Goal: Navigation & Orientation: Go to known website

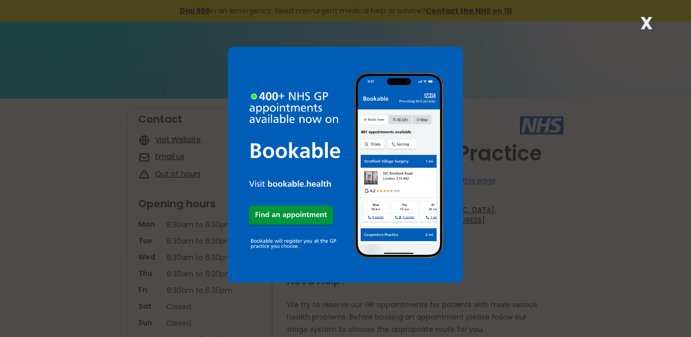
click at [642, 18] on strong "X" at bounding box center [646, 23] width 12 height 25
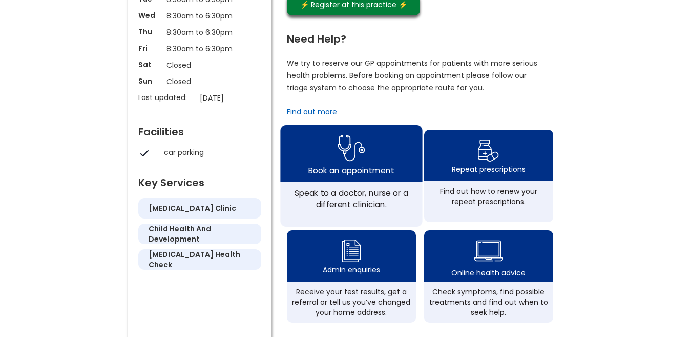
scroll to position [252, 0]
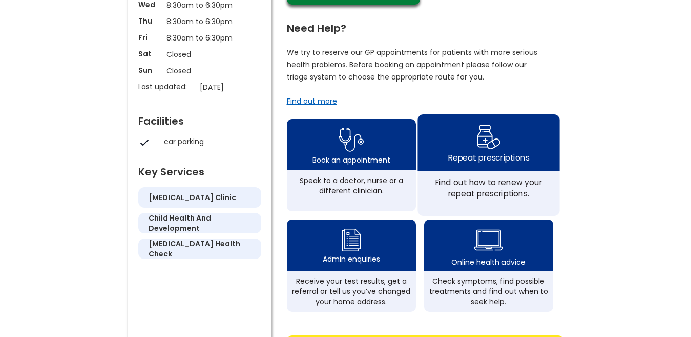
click at [492, 152] on img at bounding box center [488, 137] width 24 height 30
click at [502, 162] on div "Repeat prescriptions" at bounding box center [488, 157] width 81 height 11
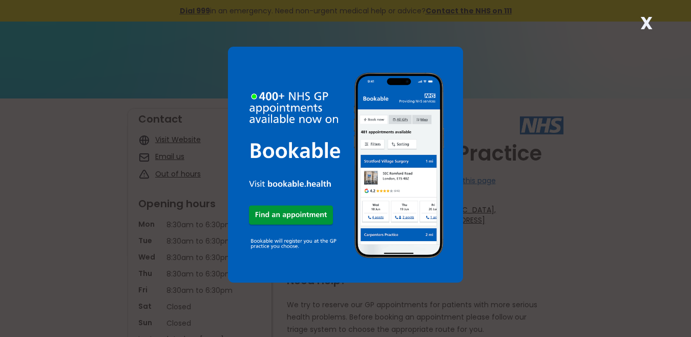
click at [645, 22] on strong "X" at bounding box center [646, 23] width 12 height 25
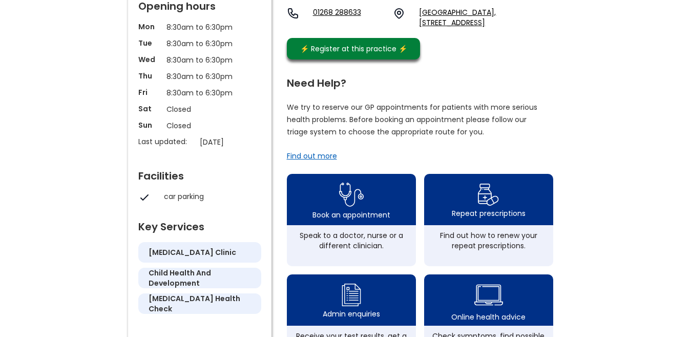
scroll to position [202, 0]
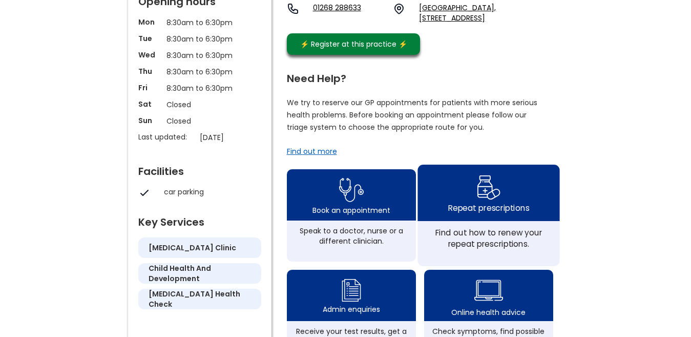
click at [491, 202] on img at bounding box center [488, 187] width 24 height 30
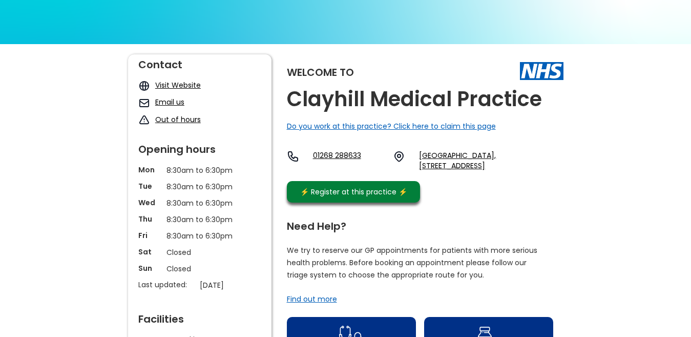
scroll to position [50, 0]
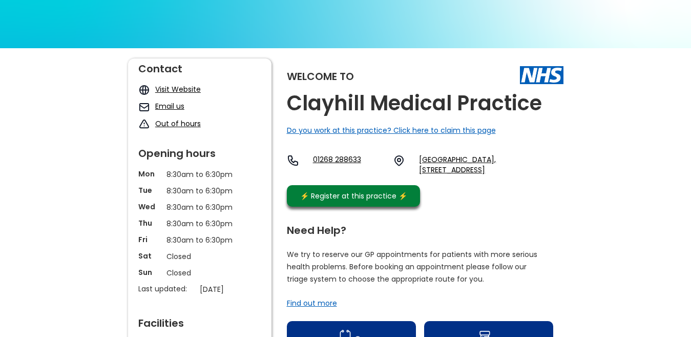
click at [183, 88] on link "Visit Website" at bounding box center [178, 89] width 46 height 10
